Goal: Task Accomplishment & Management: Use online tool/utility

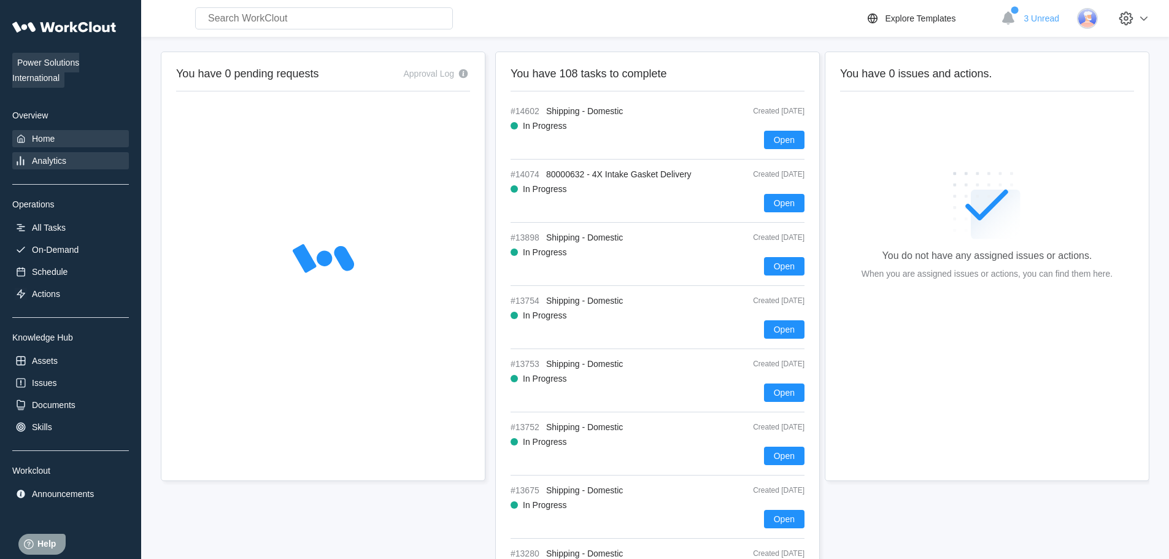
click at [47, 158] on div "Analytics" at bounding box center [49, 161] width 34 height 10
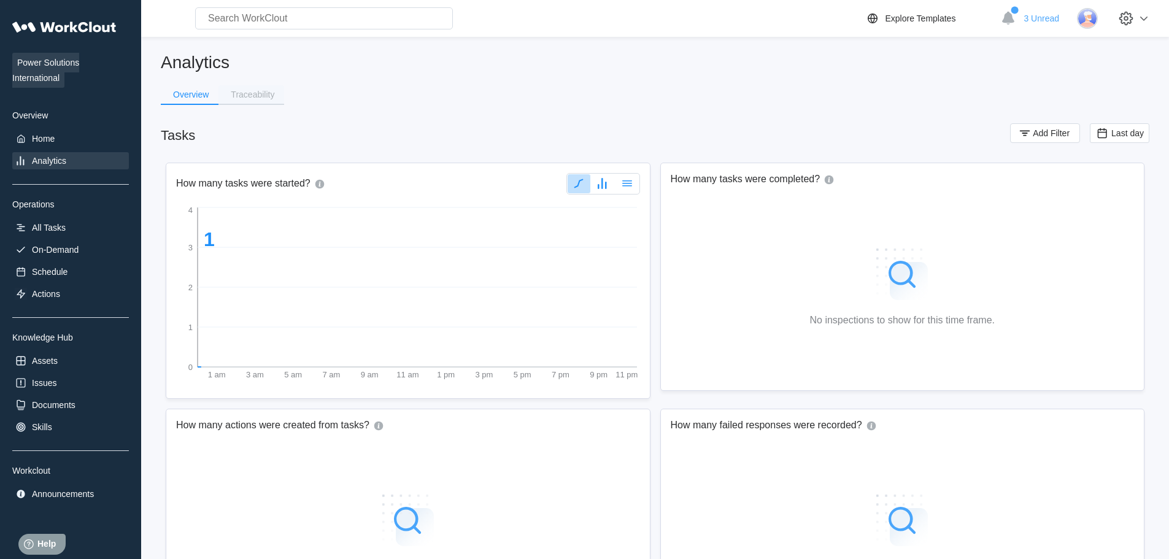
click at [263, 101] on button "Traceability" at bounding box center [251, 94] width 66 height 18
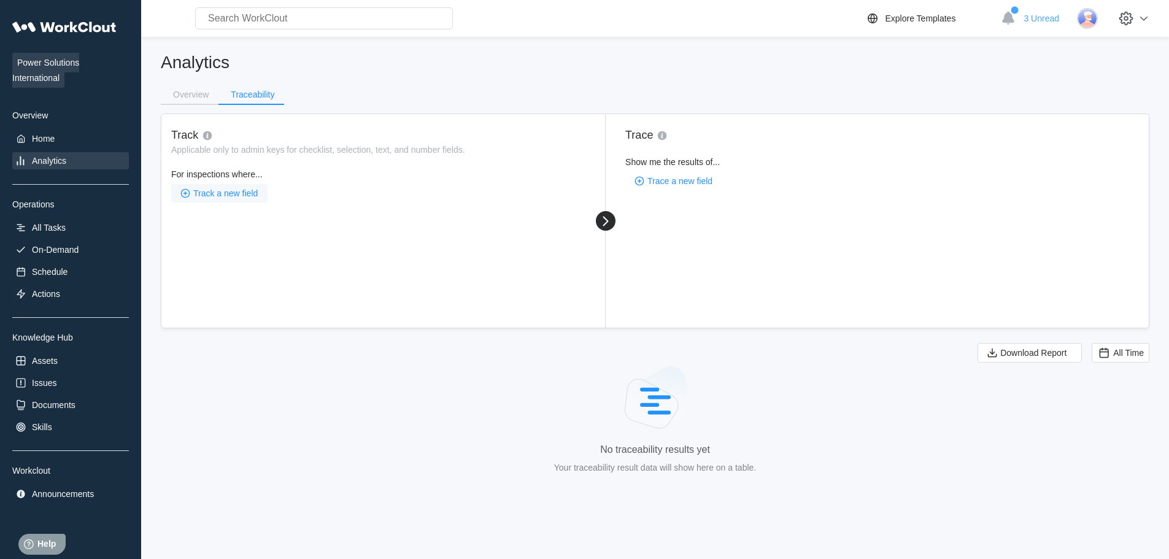
click at [231, 193] on span "Track a new field" at bounding box center [225, 193] width 64 height 9
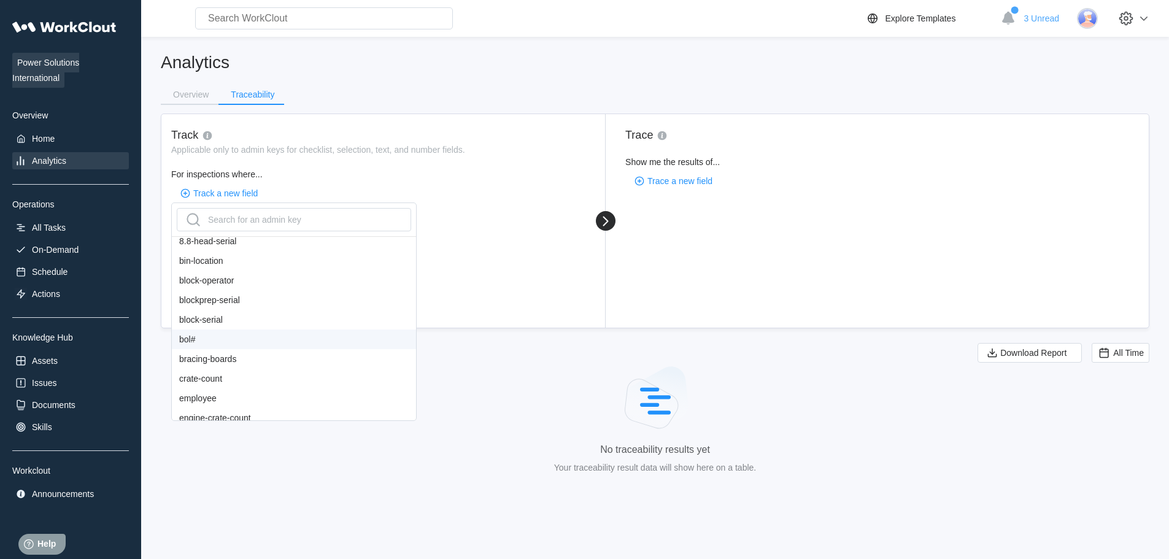
click at [207, 337] on div "bol#" at bounding box center [294, 339] width 244 height 20
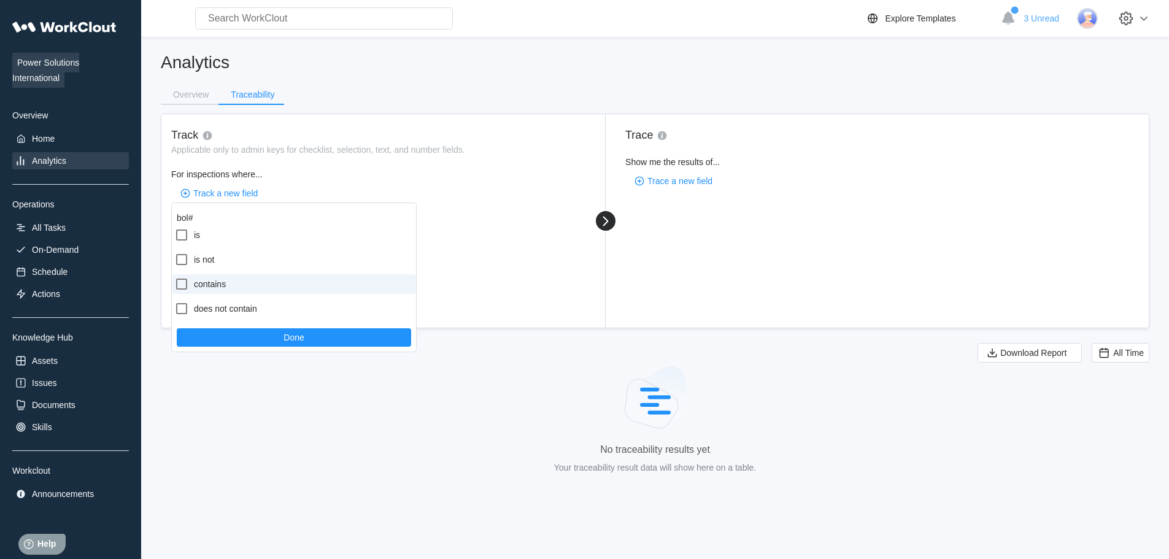
click at [217, 286] on label "contains" at bounding box center [294, 284] width 244 height 20
click at [175, 277] on input "contains" at bounding box center [174, 277] width 1 height 1
checkbox input "true"
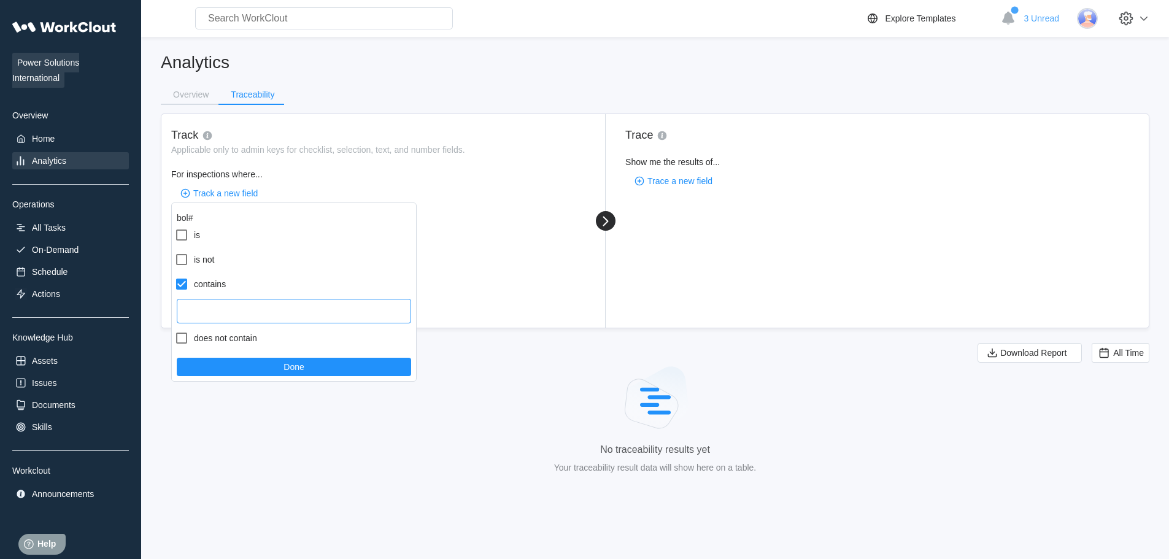
click at [222, 306] on input "text" at bounding box center [294, 311] width 234 height 25
type input "16314362"
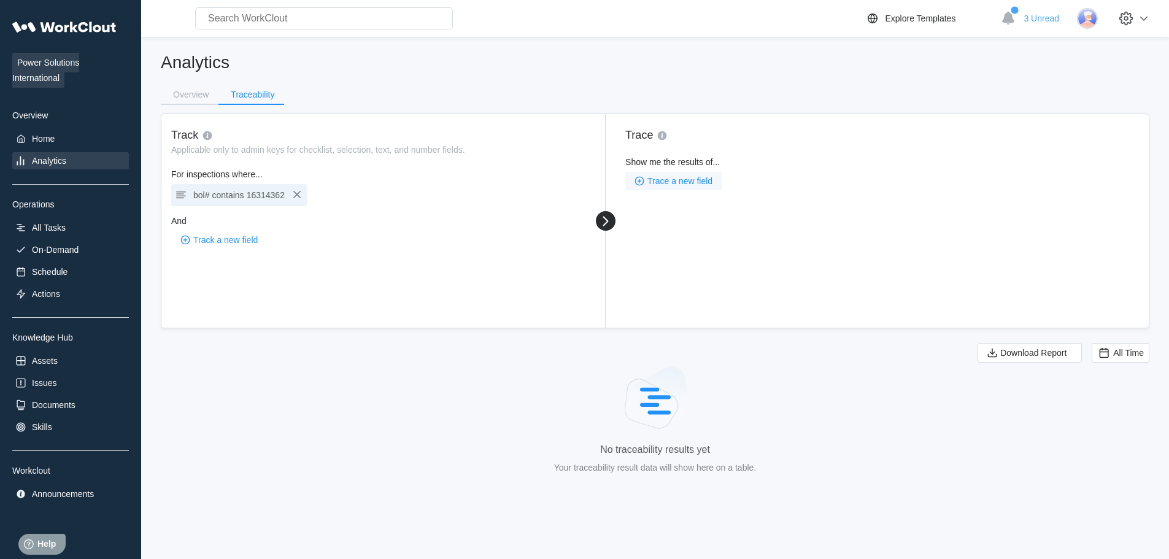
click at [675, 185] on span "Trace a new field" at bounding box center [679, 181] width 65 height 9
drag, startPoint x: 712, startPoint y: 166, endPoint x: 703, endPoint y: 175, distance: 12.6
click at [711, 168] on div "Show me the results of... Trace a new field" at bounding box center [886, 173] width 523 height 33
click at [688, 183] on span "Trace a new field" at bounding box center [679, 181] width 65 height 9
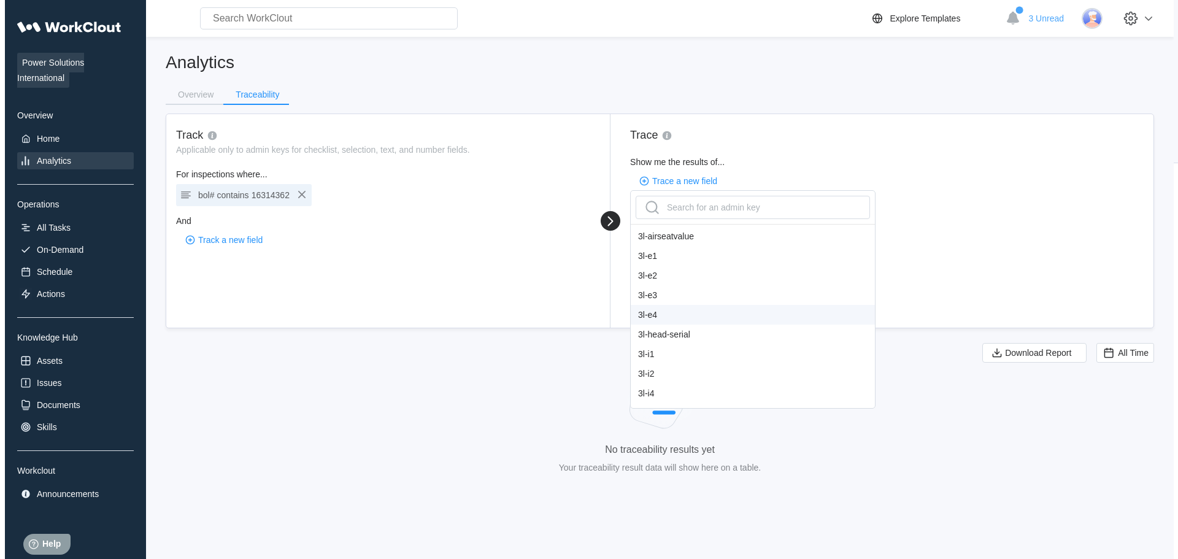
scroll to position [245, 0]
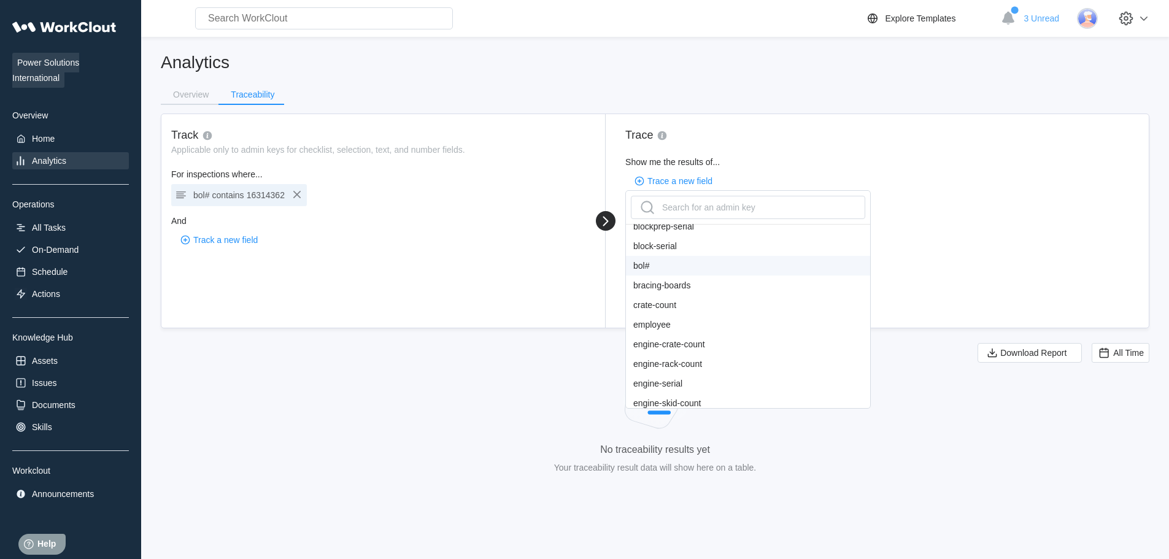
click at [655, 266] on div "bol#" at bounding box center [748, 266] width 244 height 20
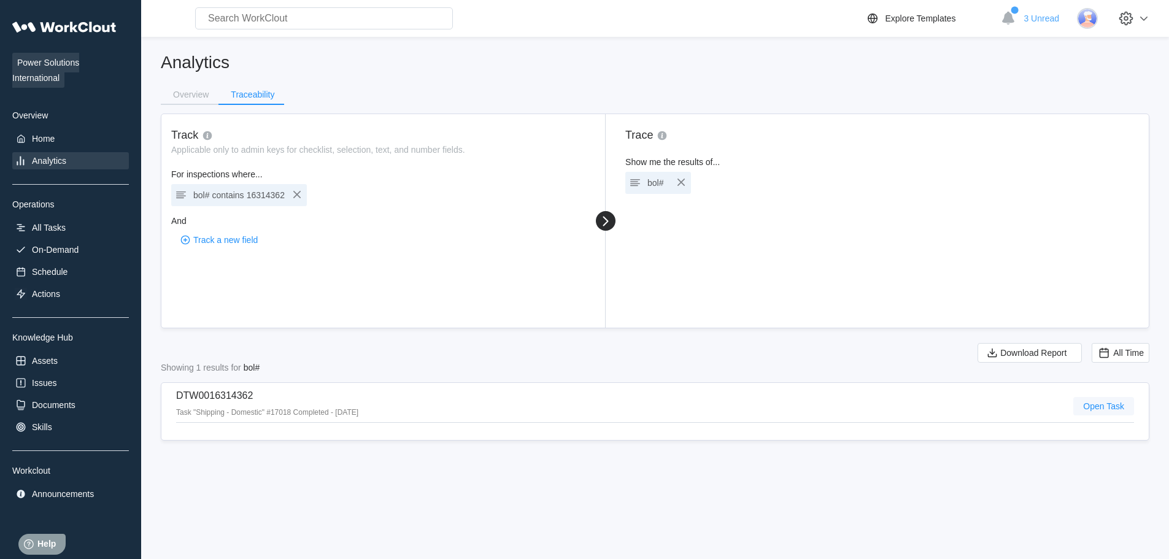
click at [1104, 409] on span "Open Task" at bounding box center [1103, 406] width 41 height 9
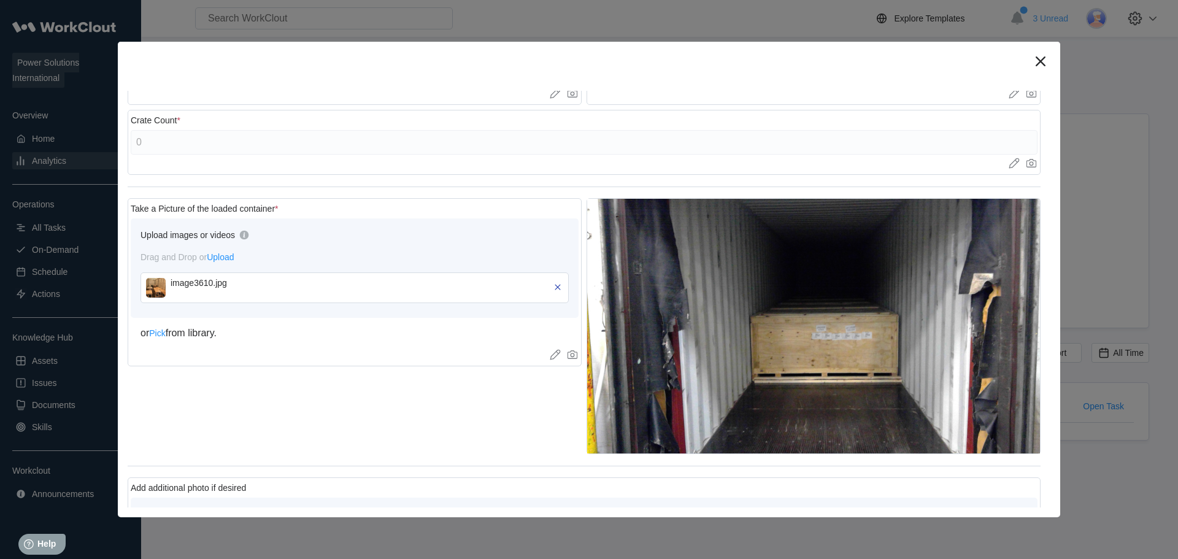
scroll to position [491, 0]
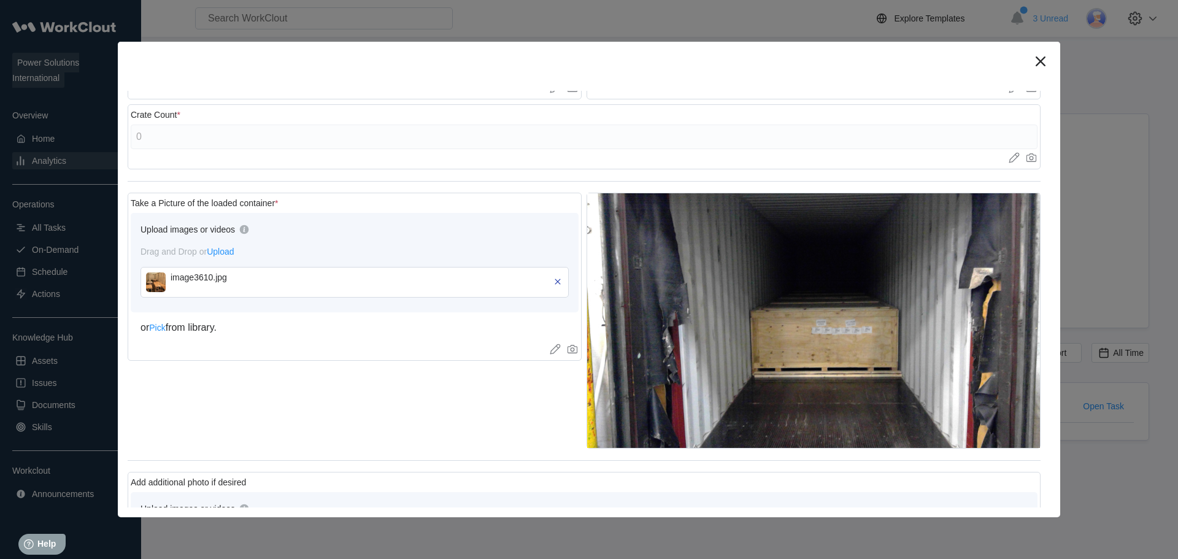
click at [155, 285] on img at bounding box center [156, 282] width 20 height 20
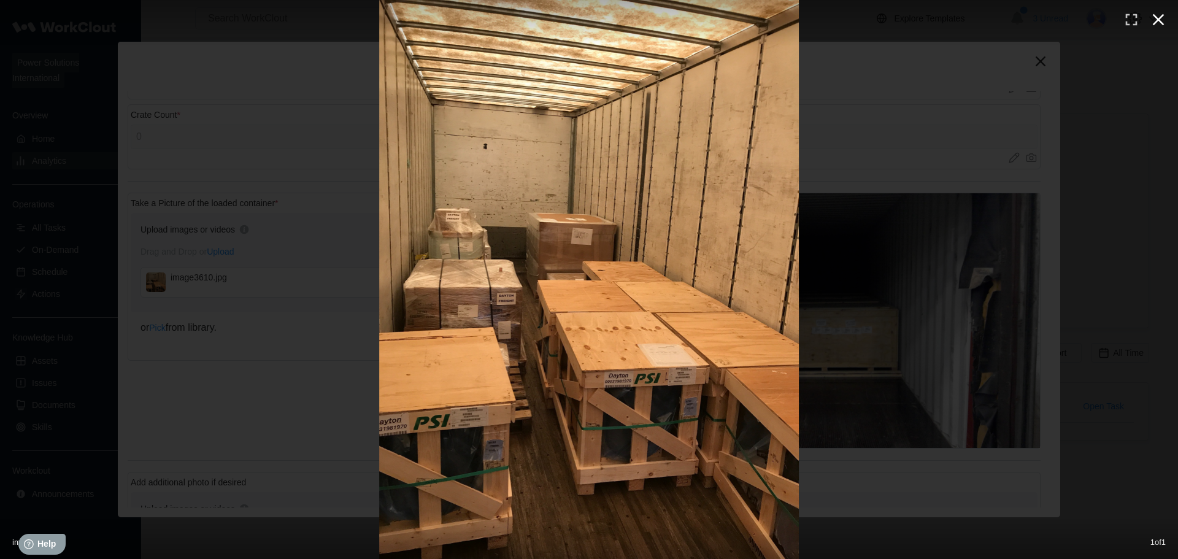
click at [1159, 21] on icon "button" at bounding box center [1159, 20] width 12 height 12
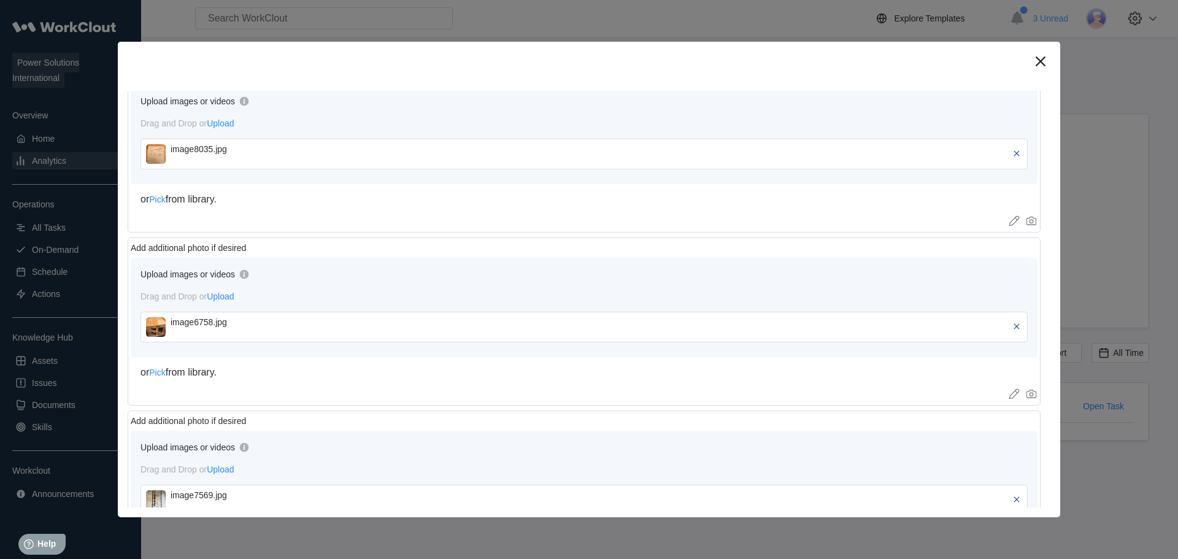
scroll to position [920, 0]
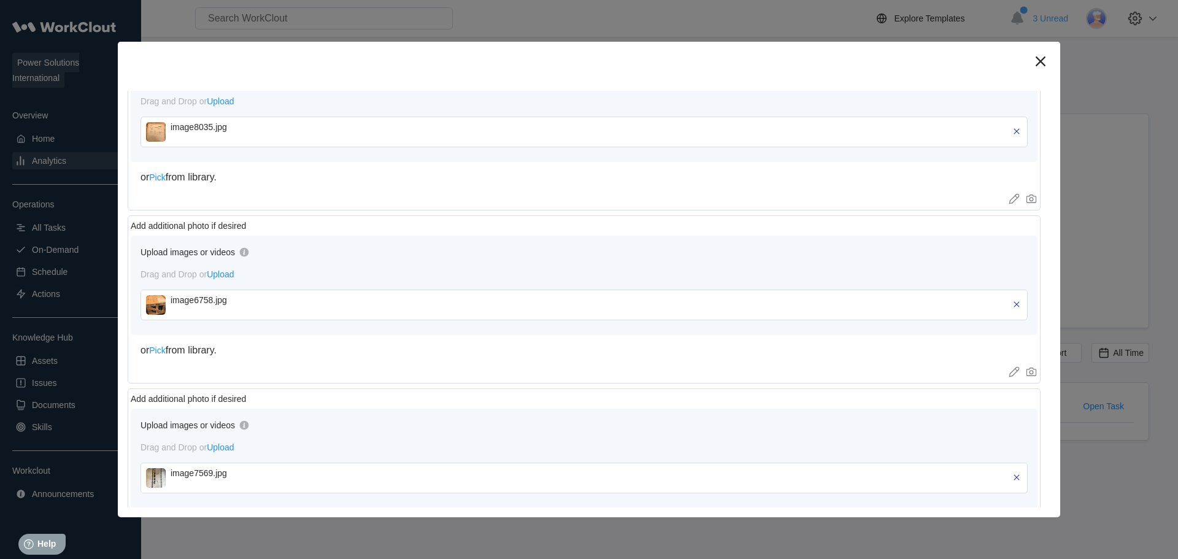
click at [160, 300] on img at bounding box center [156, 305] width 20 height 20
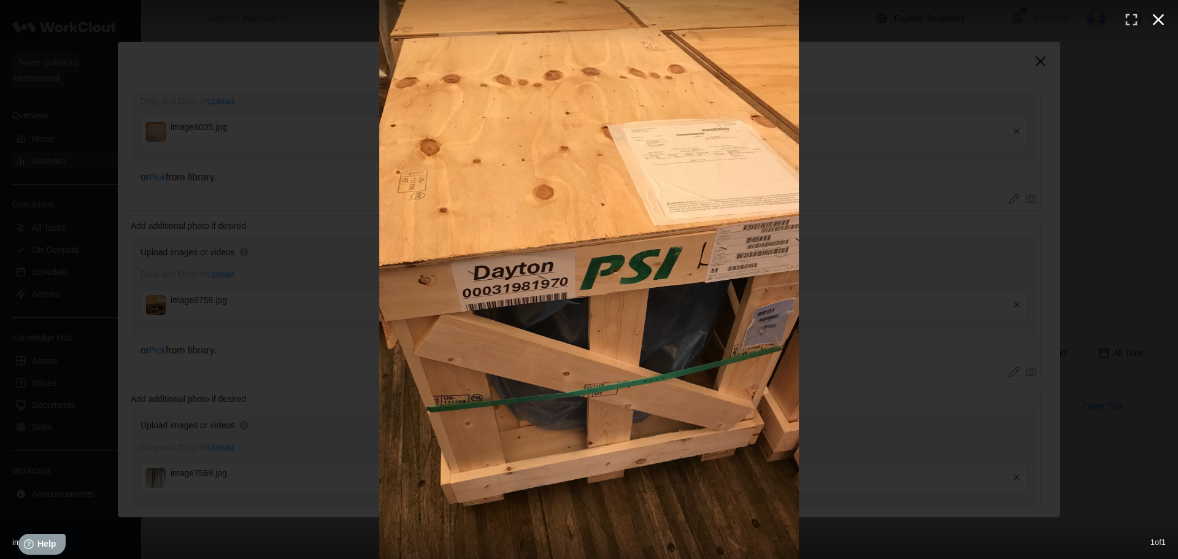
click at [1160, 11] on icon "button" at bounding box center [1159, 20] width 20 height 20
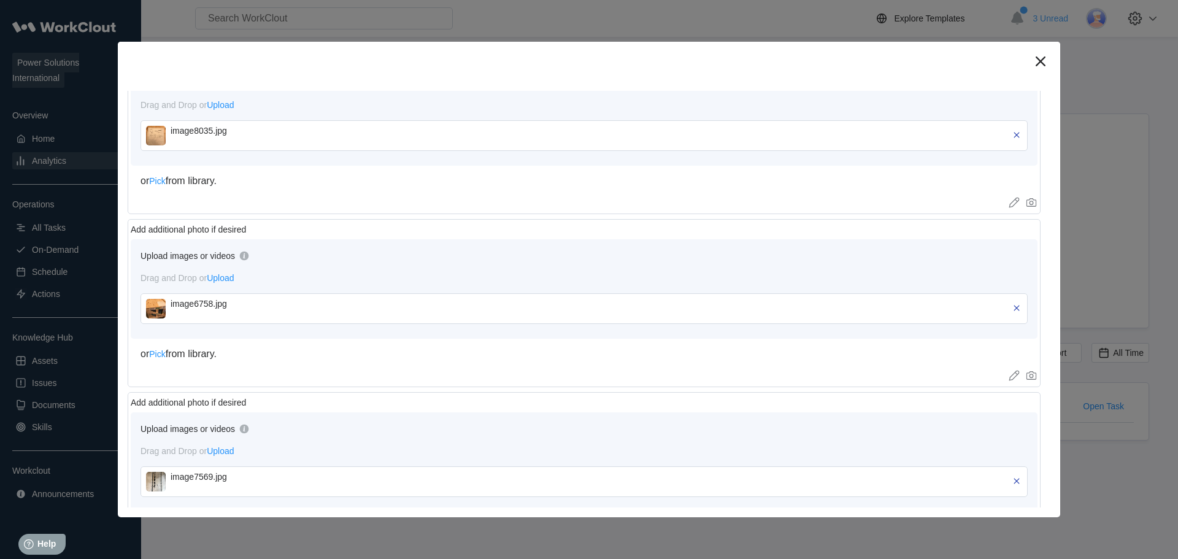
scroll to position [914, 0]
click at [157, 137] on img at bounding box center [156, 138] width 20 height 20
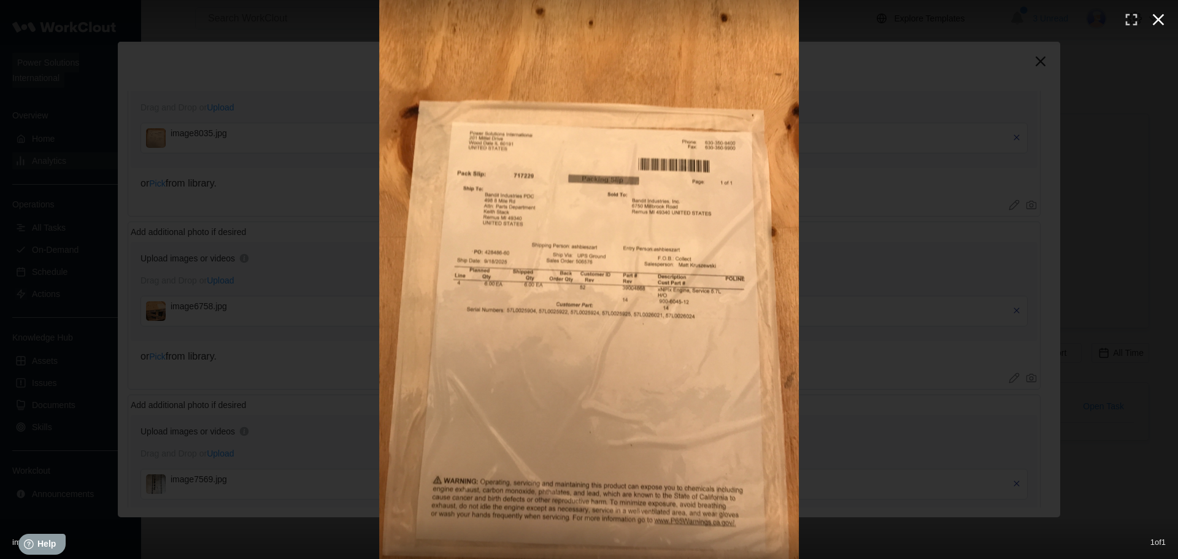
click at [1158, 19] on icon "button" at bounding box center [1159, 20] width 12 height 12
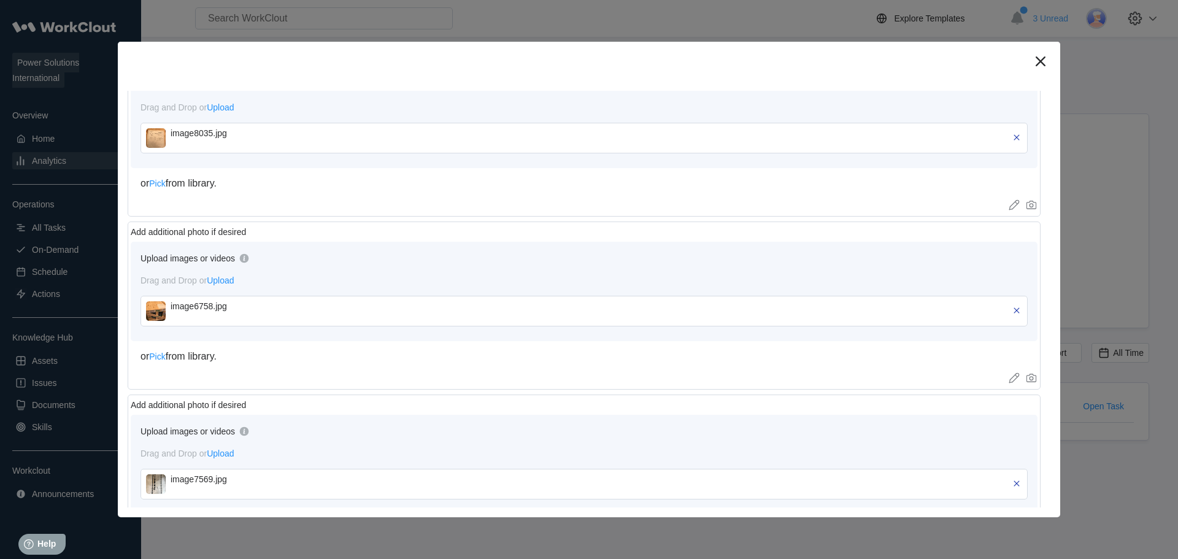
click at [160, 313] on img at bounding box center [156, 311] width 20 height 20
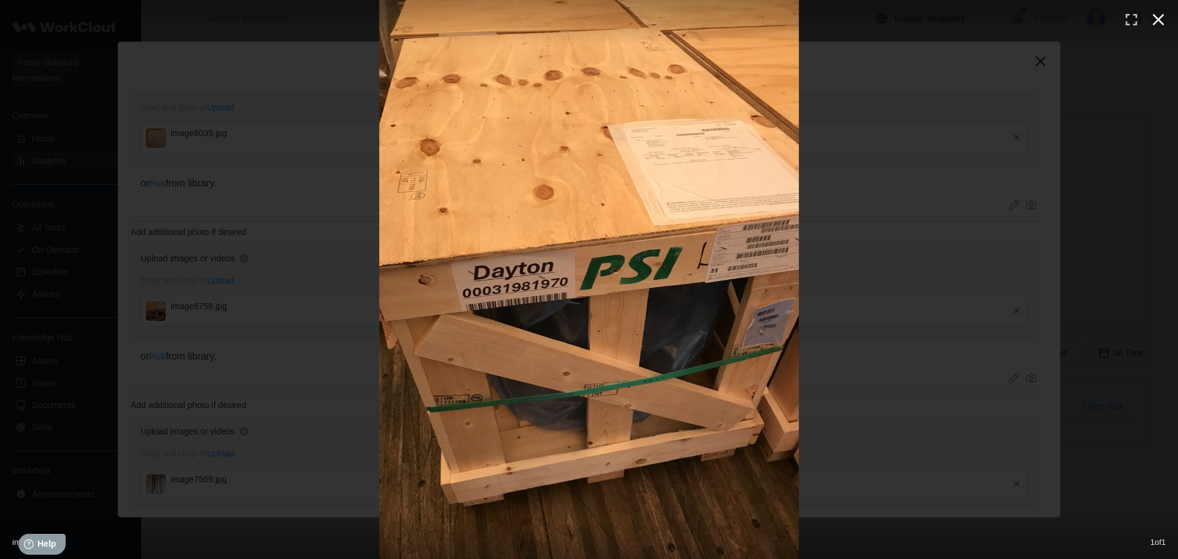
click at [1154, 26] on icon "button" at bounding box center [1159, 20] width 20 height 20
